Goal: Task Accomplishment & Management: Manage account settings

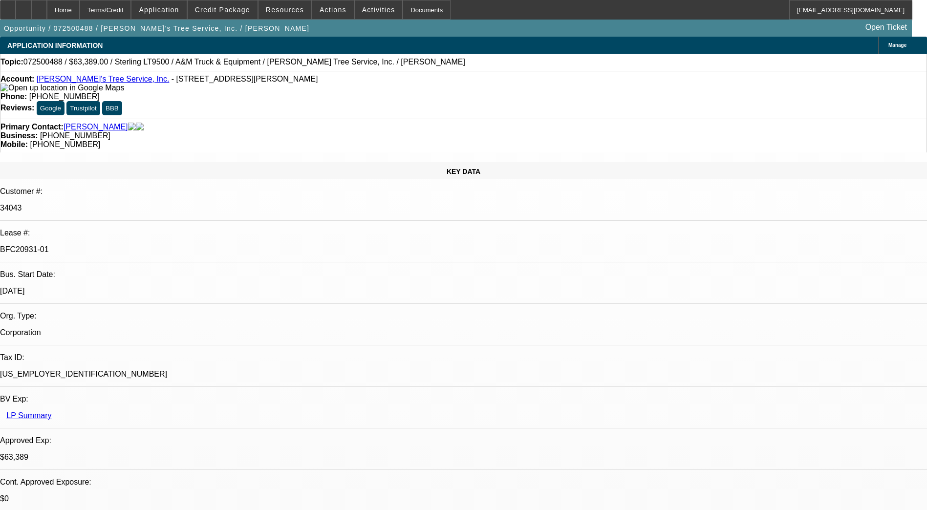
select select "0"
select select "2"
select select "0.1"
select select "0"
select select "2"
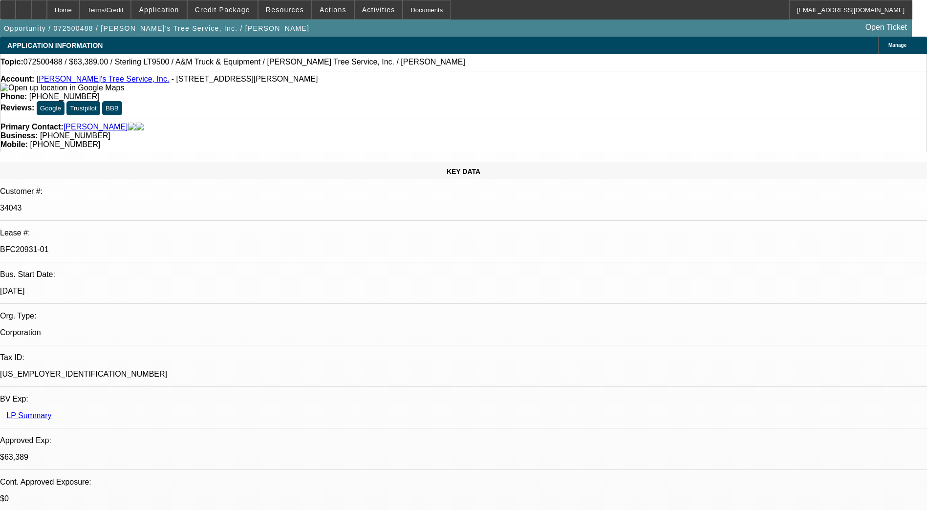
select select "0.1"
select select "0"
select select "2"
select select "0.1"
select select "0"
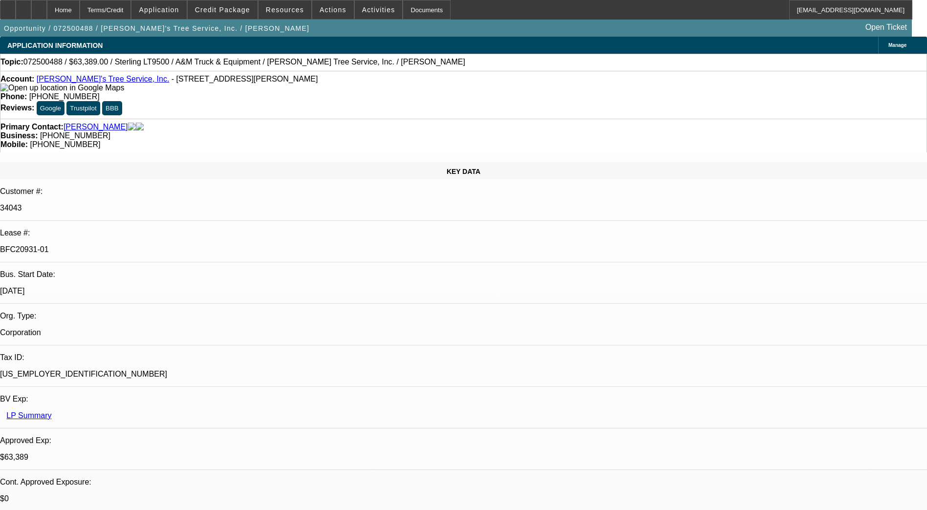
select select "2"
select select "0.1"
select select "1"
select select "2"
select select "4"
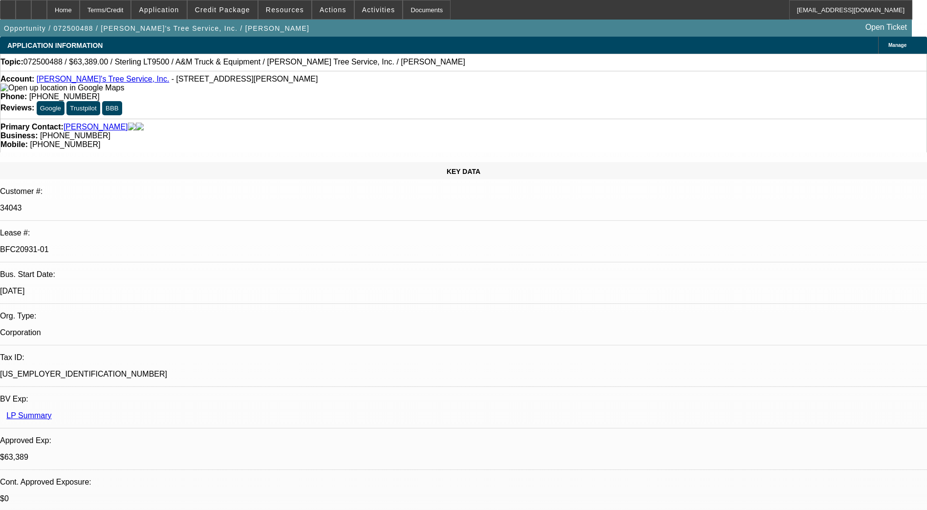
select select "1"
select select "2"
select select "4"
select select "1"
select select "2"
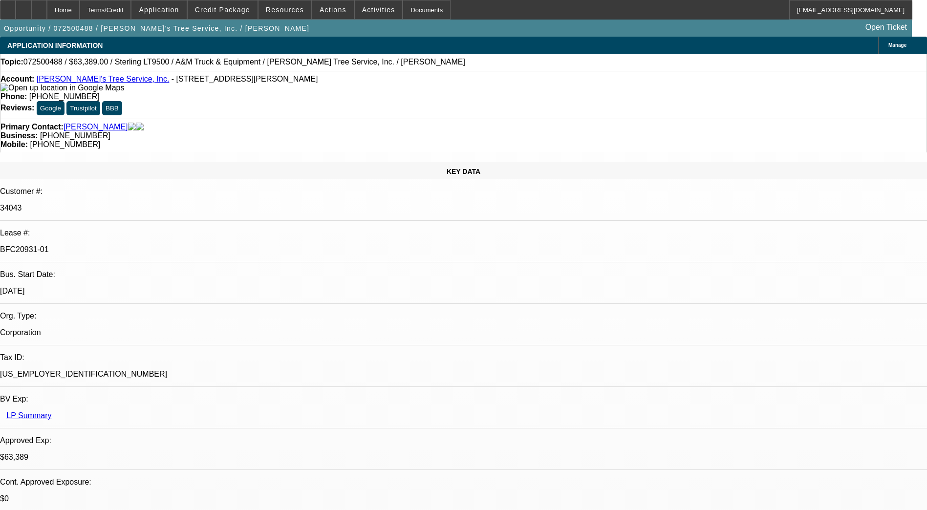
select select "4"
select select "1"
select select "2"
select select "4"
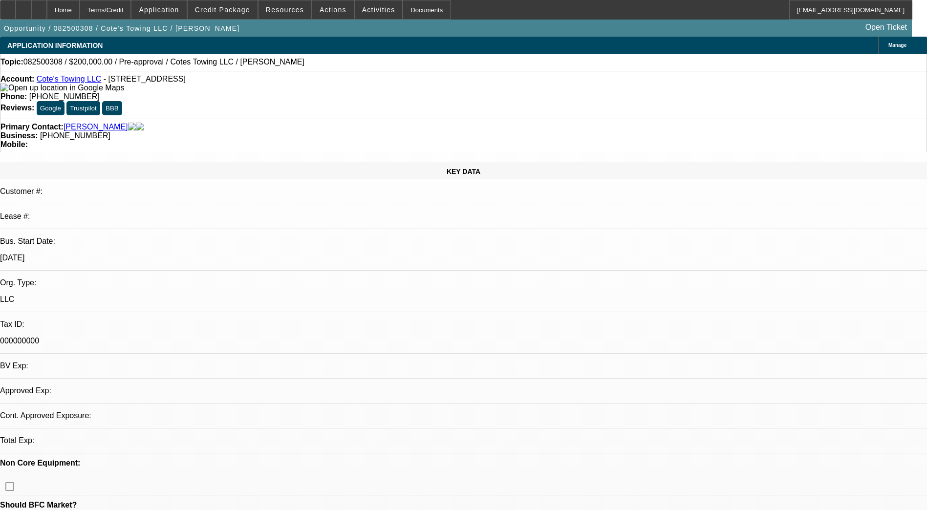
select select "0"
select select "0.1"
select select "1"
select select "3"
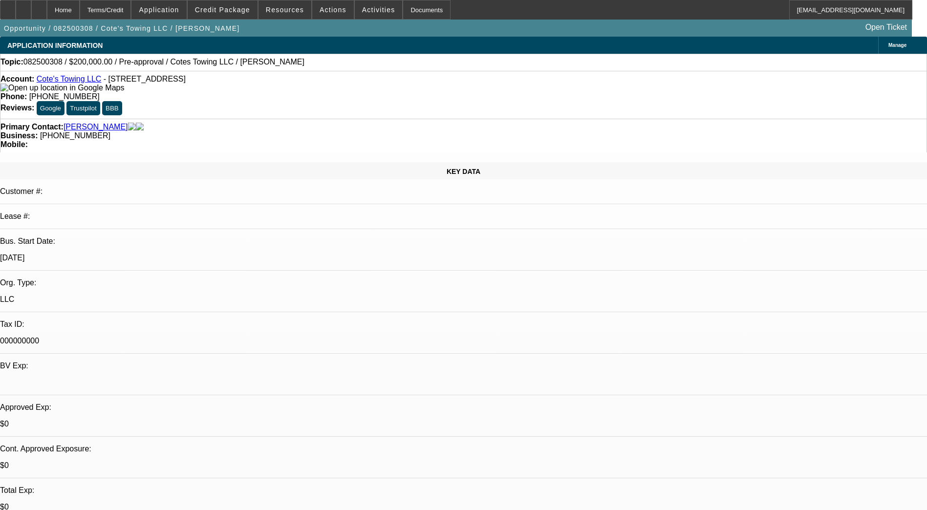
select select "4"
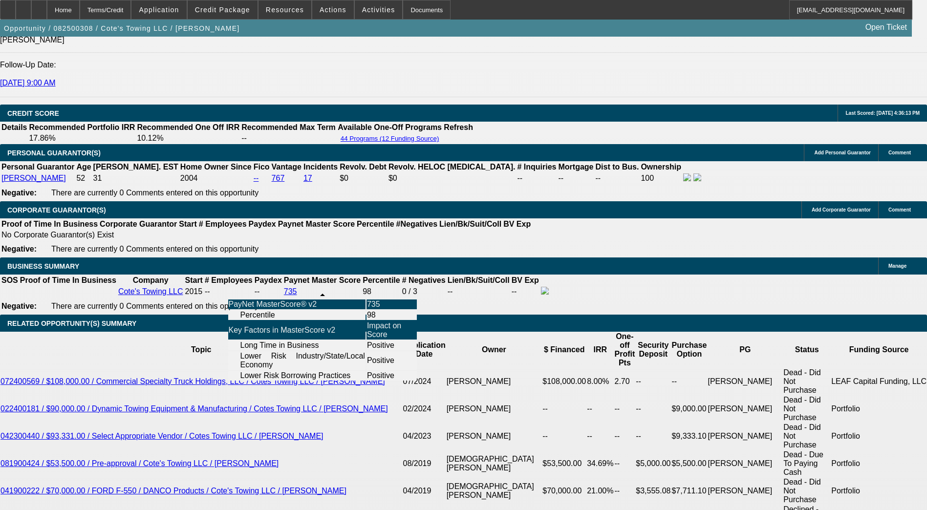
scroll to position [1348, 0]
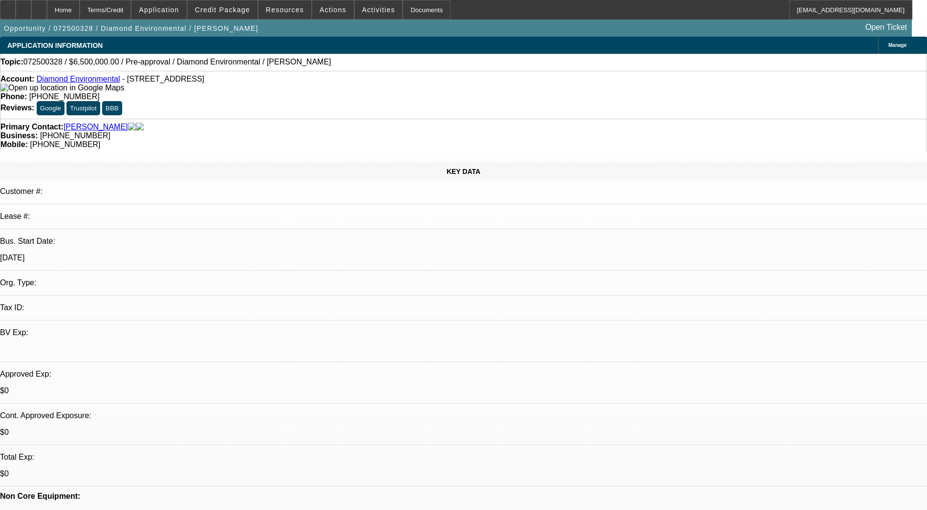
select select "0"
select select "0.1"
select select "0"
select select "2"
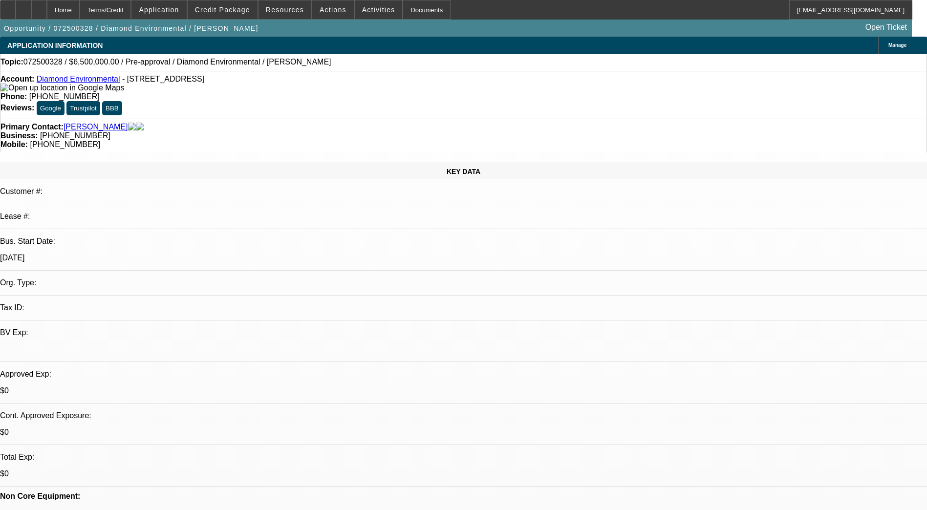
select select "0.1"
select select "1"
select select "4"
select select "1"
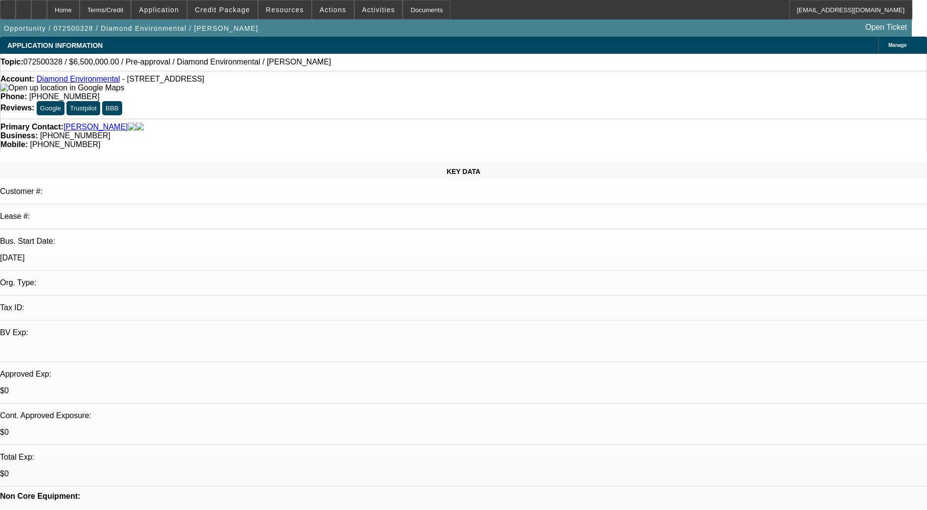
select select "2"
select select "4"
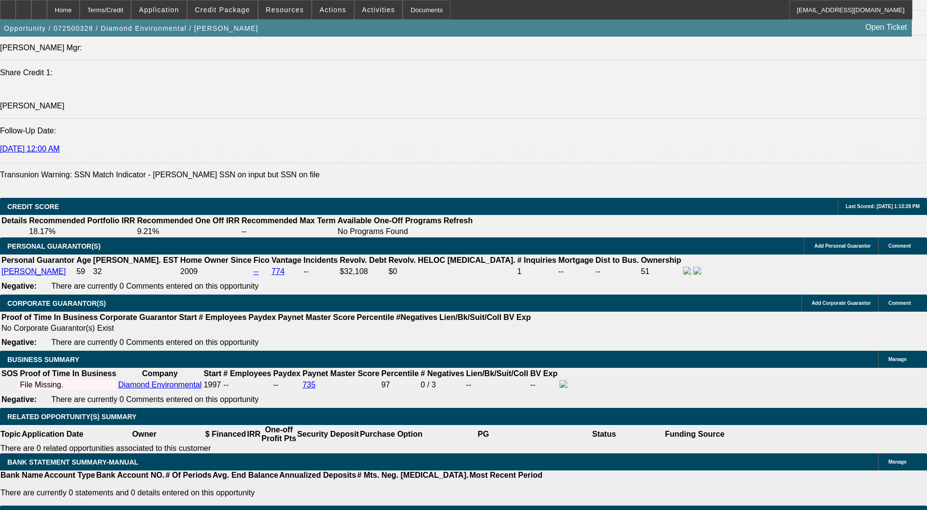
scroll to position [1249, 0]
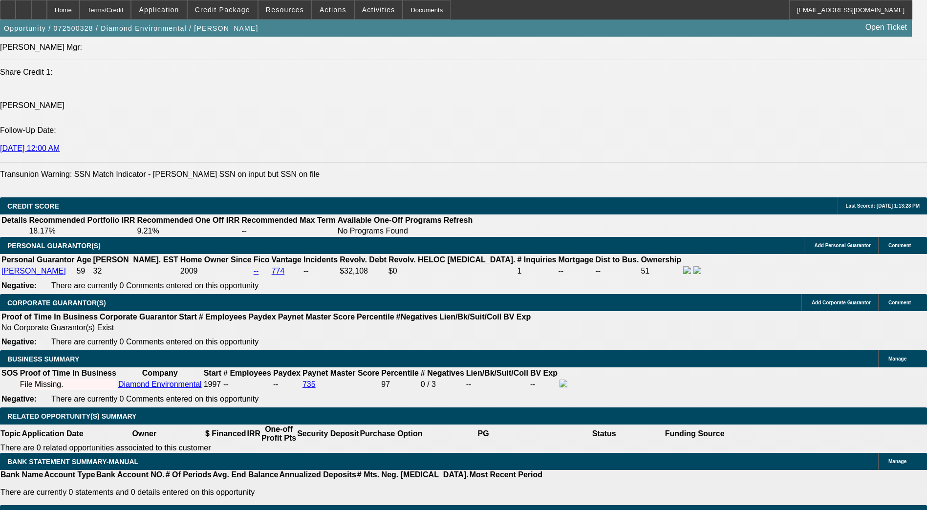
click at [6, 353] on div "APPLICATION INFORMATION Manage Topic: 072500328 / $6,500,000.00 / Pre-approval …" at bounding box center [463, 367] width 927 height 3159
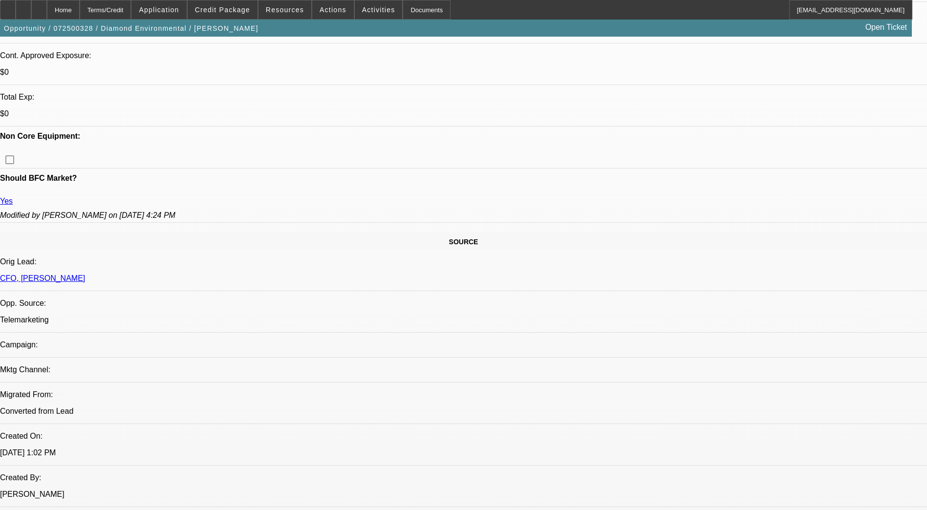
scroll to position [365, 0]
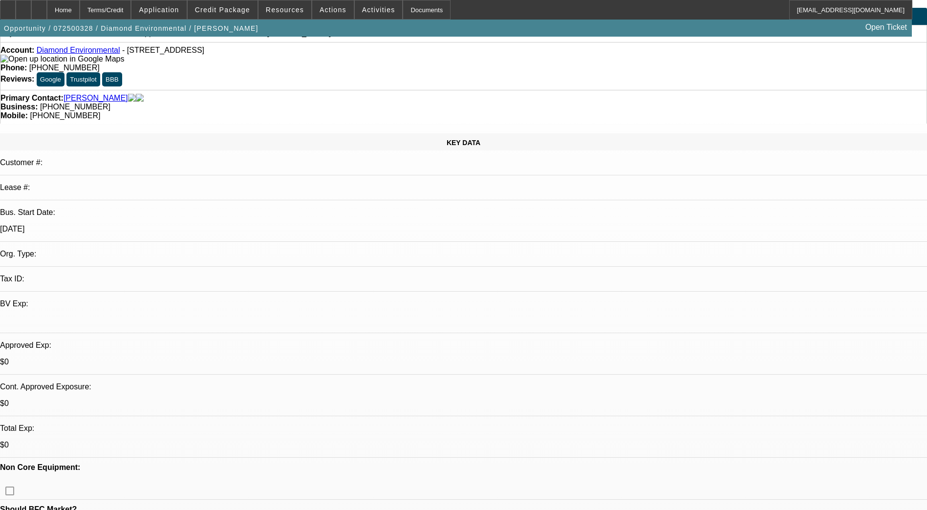
scroll to position [0, 0]
